Goal: Task Accomplishment & Management: Use online tool/utility

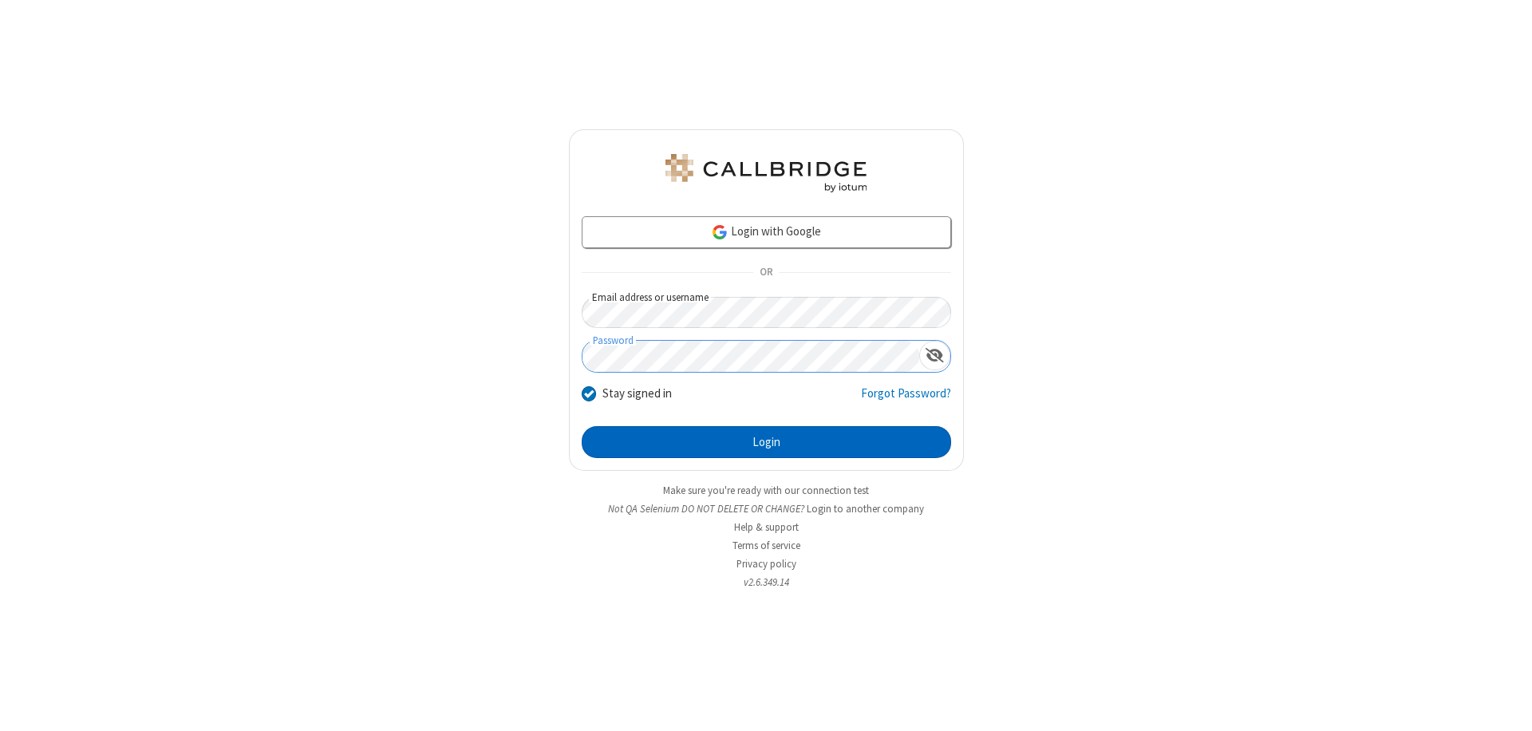
click at [766, 442] on button "Login" at bounding box center [766, 442] width 369 height 32
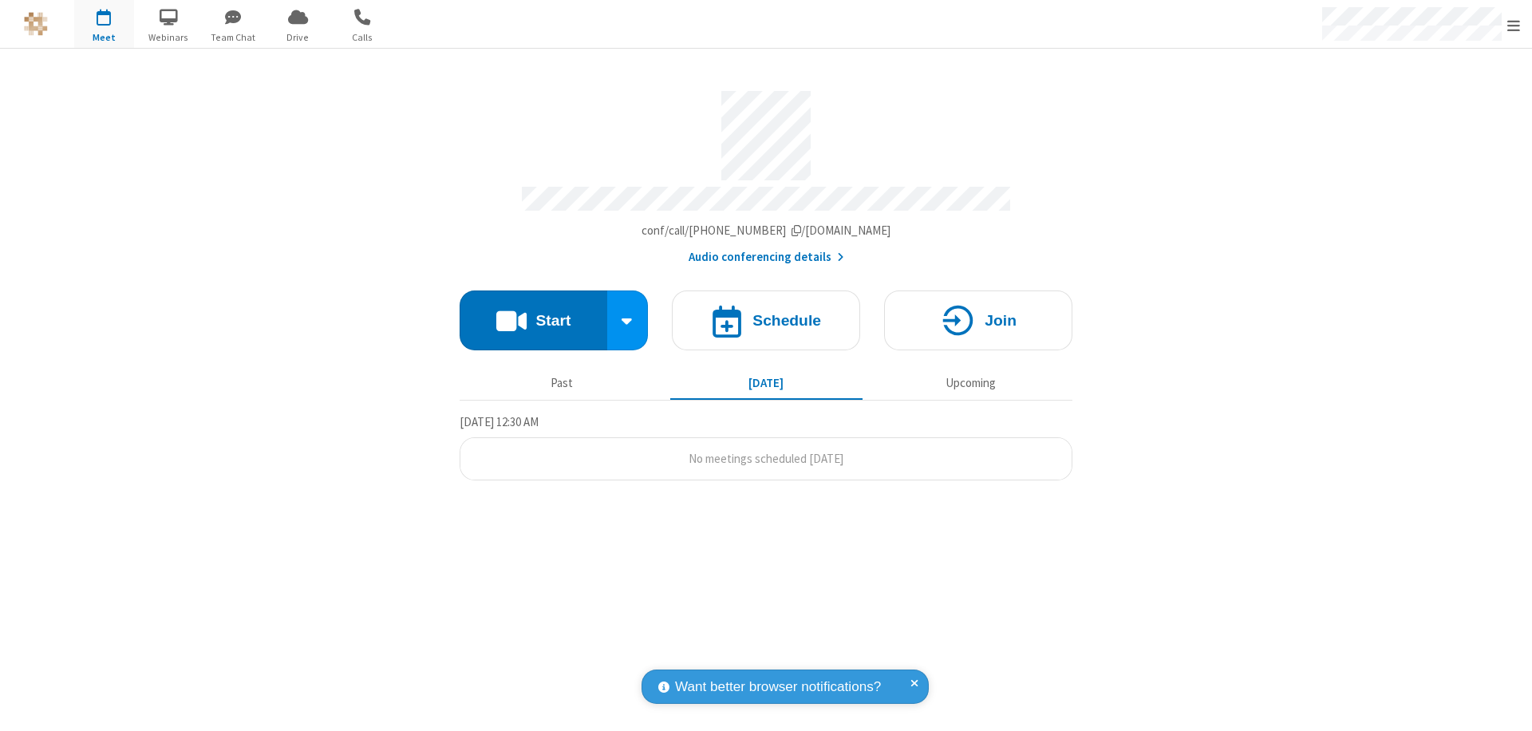
click at [533, 313] on button "Start" at bounding box center [534, 320] width 148 height 60
